Goal: Contribute content

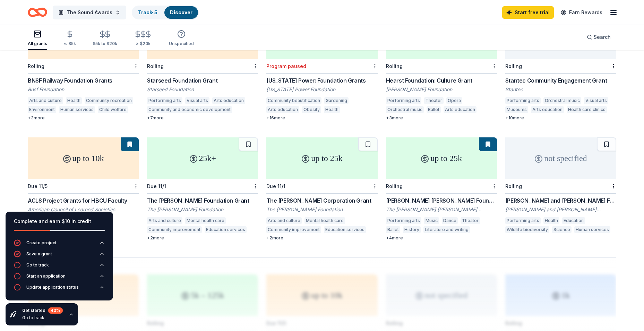
scroll to position [381, 0]
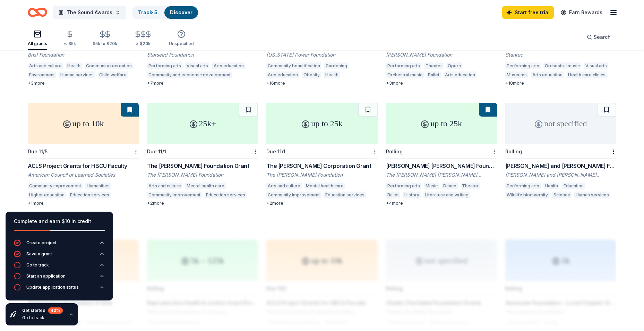
click at [39, 200] on div "+ 1 more" at bounding box center [83, 203] width 111 height 6
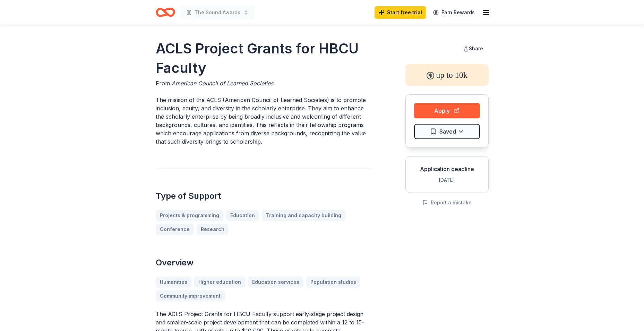
click at [169, 16] on icon "Home" at bounding box center [168, 12] width 11 height 7
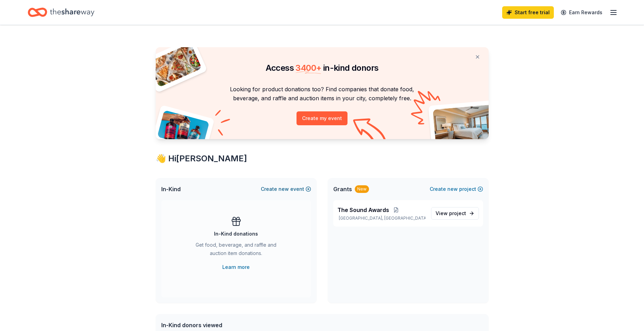
click at [289, 187] on span "new" at bounding box center [283, 189] width 10 height 8
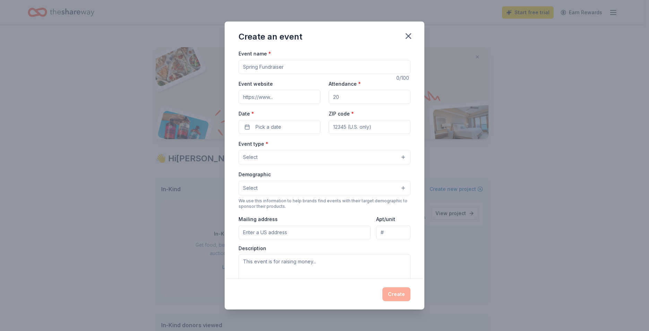
click at [296, 65] on input "Event name *" at bounding box center [325, 67] width 172 height 14
click at [341, 53] on div "Event name *" at bounding box center [325, 61] width 172 height 25
click at [311, 63] on input "Event name *" at bounding box center [325, 67] width 172 height 14
type input "The Sound Awards"
drag, startPoint x: 371, startPoint y: 99, endPoint x: 296, endPoint y: 99, distance: 74.9
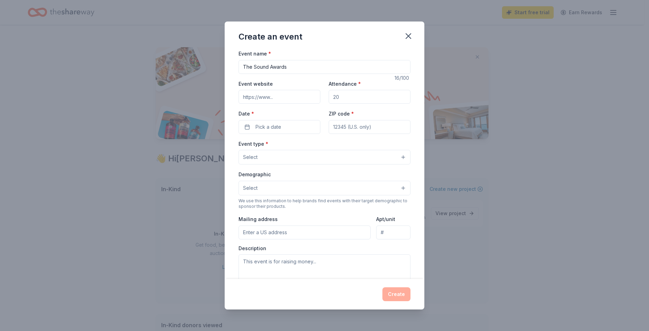
click at [296, 99] on div "Event website Attendance * Date * Pick a date ZIP code *" at bounding box center [325, 106] width 172 height 54
type input "1100"
click at [273, 125] on span "Pick a date" at bounding box center [269, 127] width 26 height 8
click at [318, 144] on button "Go to next month" at bounding box center [316, 145] width 10 height 10
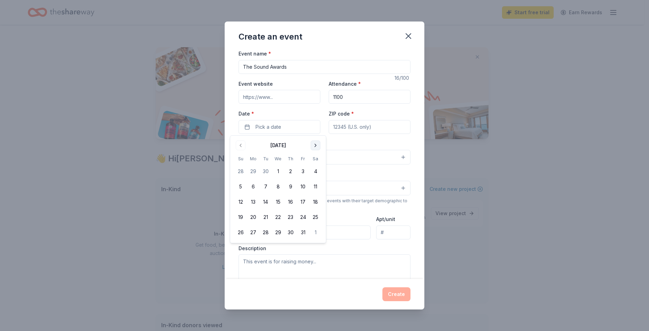
click at [318, 144] on button "Go to next month" at bounding box center [316, 145] width 10 height 10
click at [301, 217] on button "27" at bounding box center [303, 217] width 12 height 12
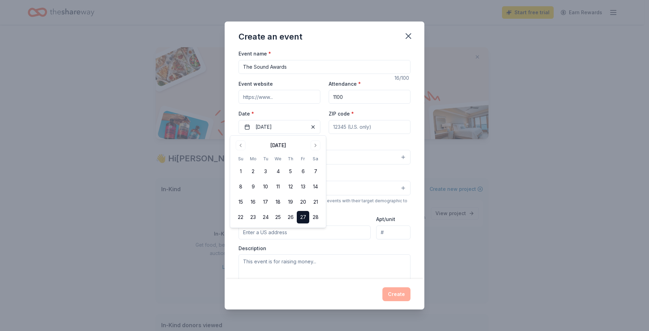
click at [342, 125] on input "ZIP code *" at bounding box center [370, 127] width 82 height 14
click at [285, 152] on button "Select" at bounding box center [325, 157] width 172 height 15
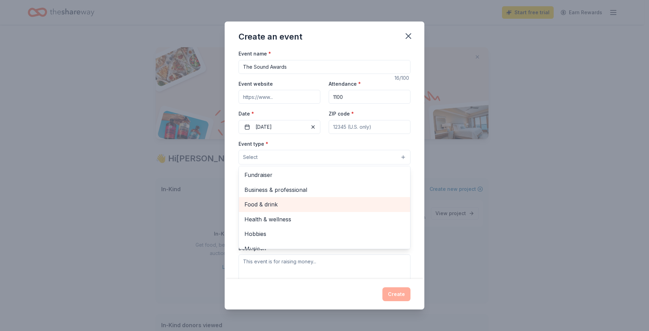
scroll to position [23, 0]
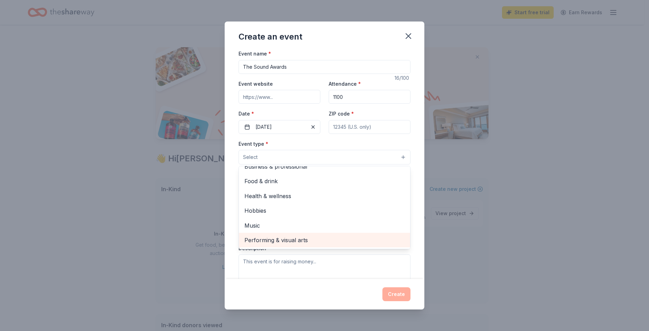
click at [261, 240] on span "Performing & visual arts" at bounding box center [324, 239] width 160 height 9
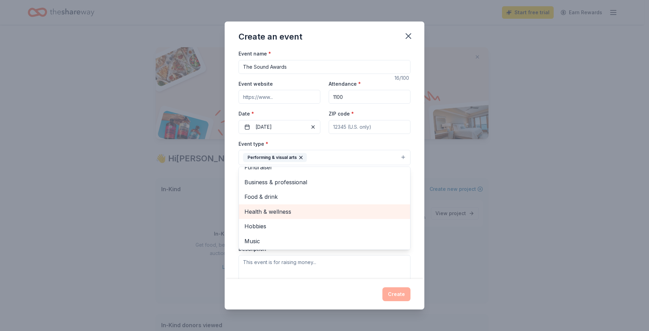
click at [284, 213] on span "Health & wellness" at bounding box center [324, 211] width 160 height 9
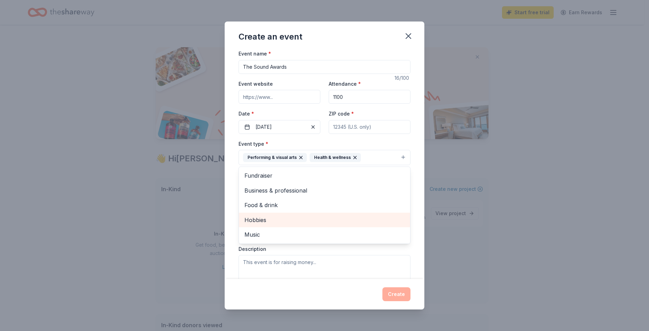
scroll to position [69, 0]
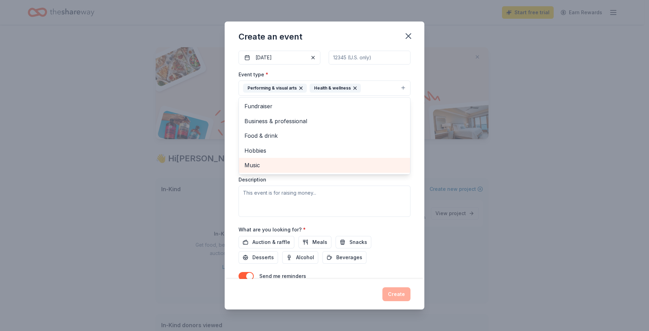
click at [270, 167] on span "Music" at bounding box center [324, 165] width 160 height 9
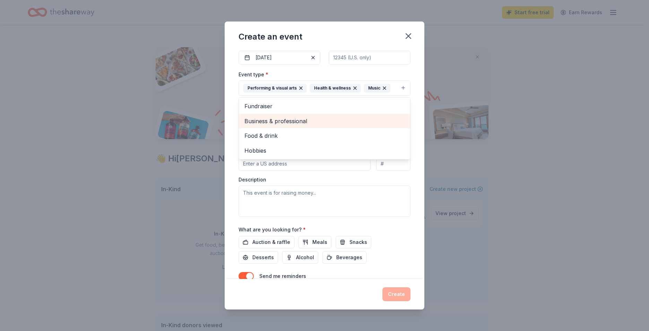
scroll to position [0, 0]
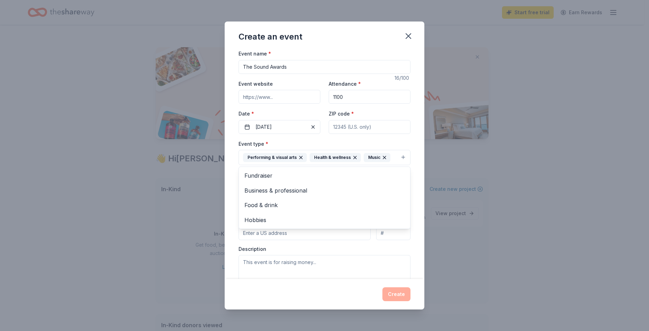
click at [406, 107] on div "Event name * The Sound Awards 16 /100 Event website Attendance * 1100 Date * 02…" at bounding box center [325, 164] width 200 height 230
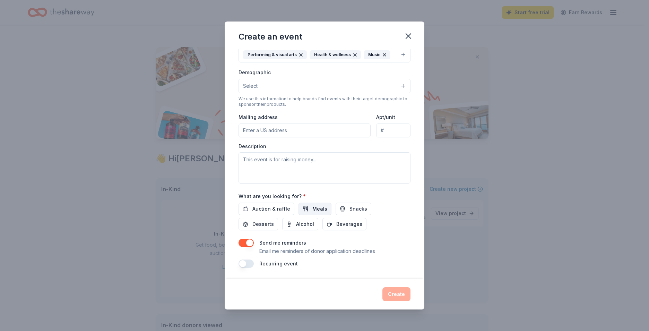
click at [313, 209] on span "Meals" at bounding box center [319, 209] width 15 height 8
click at [342, 210] on button "Snacks" at bounding box center [354, 208] width 36 height 12
click at [339, 225] on span "Beverages" at bounding box center [349, 224] width 26 height 8
click at [262, 225] on span "Desserts" at bounding box center [262, 224] width 21 height 8
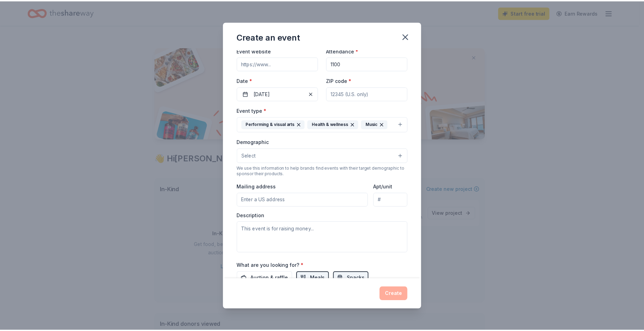
scroll to position [0, 0]
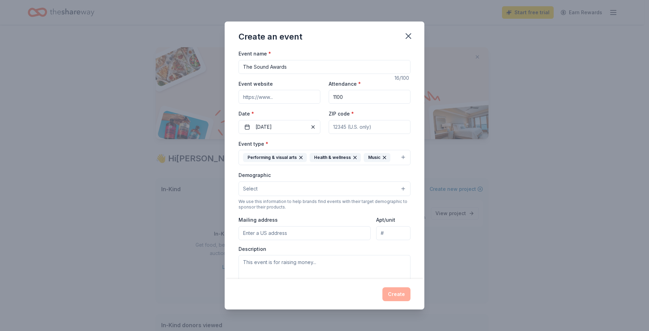
click at [361, 128] on input "ZIP code *" at bounding box center [370, 127] width 82 height 14
click at [365, 121] on input "ZIP code *" at bounding box center [370, 127] width 82 height 14
type input "35201"
click at [400, 292] on button "Create" at bounding box center [396, 294] width 28 height 14
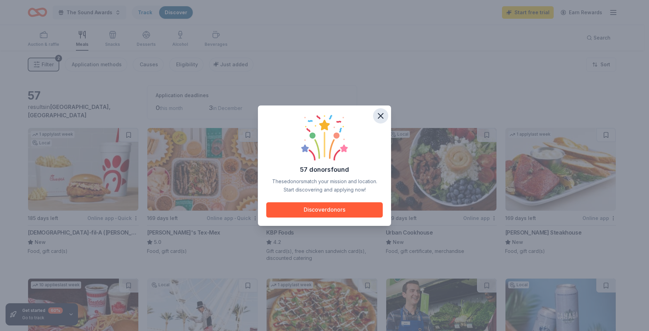
click at [382, 114] on icon "button" at bounding box center [380, 115] width 5 height 5
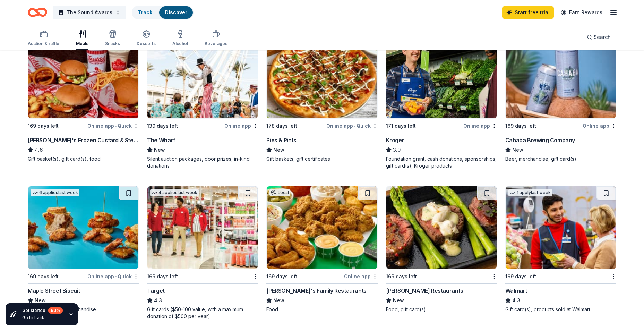
scroll to position [173, 0]
